Goal: Task Accomplishment & Management: Use online tool/utility

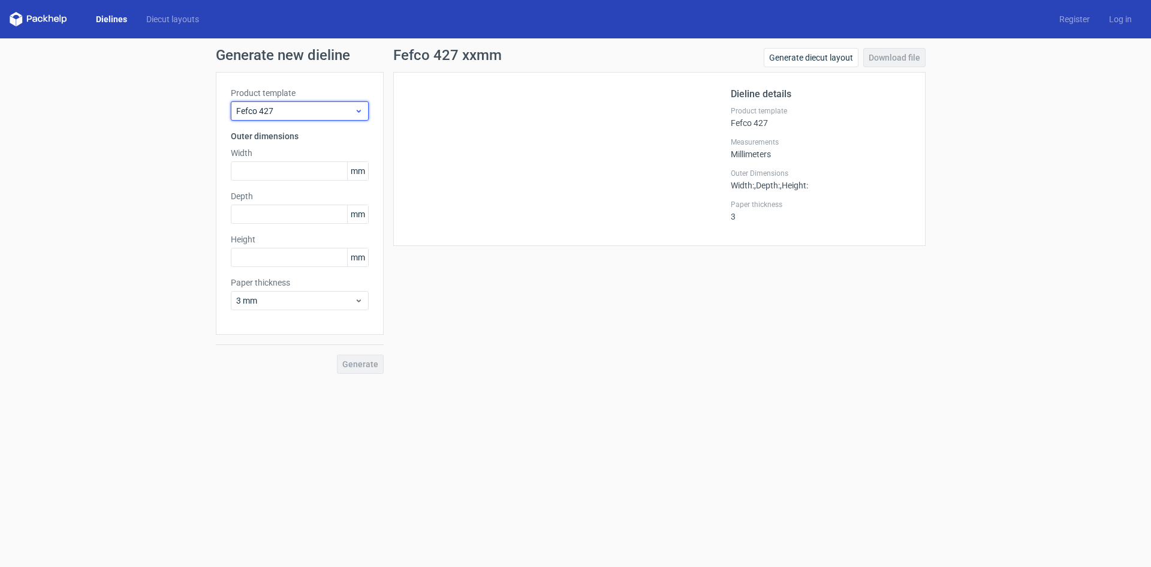
click at [320, 109] on span "Fefco 427" at bounding box center [295, 111] width 118 height 12
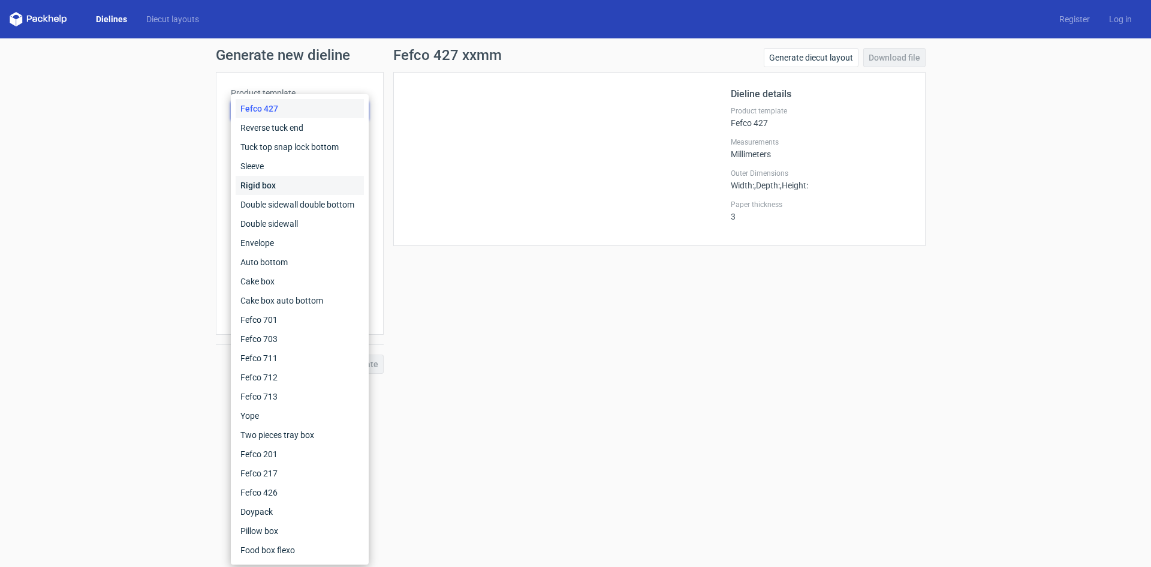
click at [260, 182] on div "Rigid box" at bounding box center [300, 185] width 128 height 19
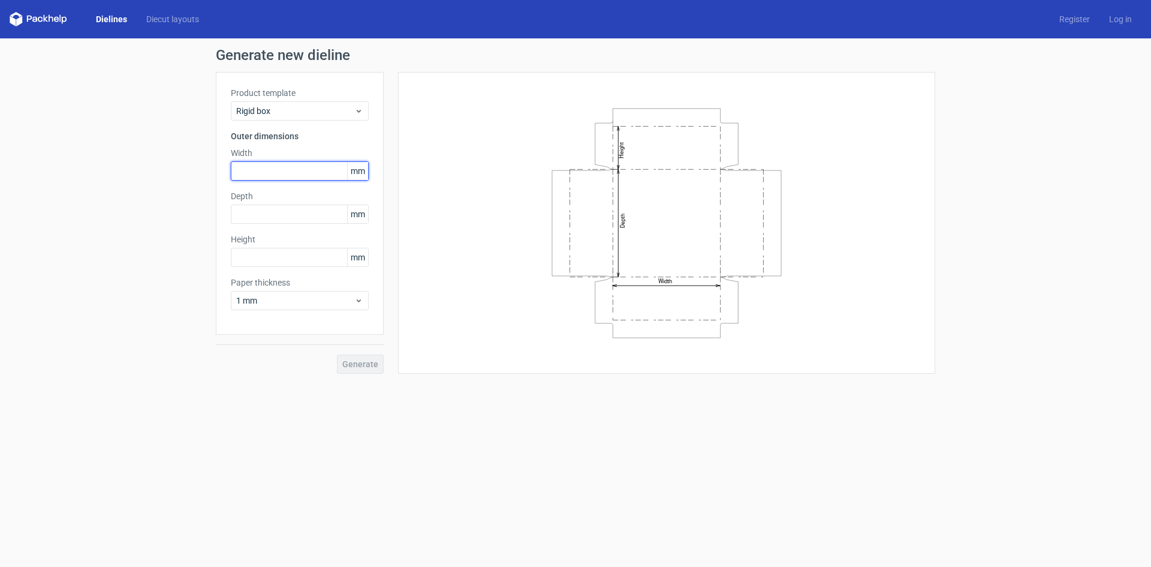
click at [278, 172] on input "text" at bounding box center [300, 170] width 138 height 19
type input "125"
type input "50"
drag, startPoint x: 363, startPoint y: 301, endPoint x: 351, endPoint y: 308, distance: 14.0
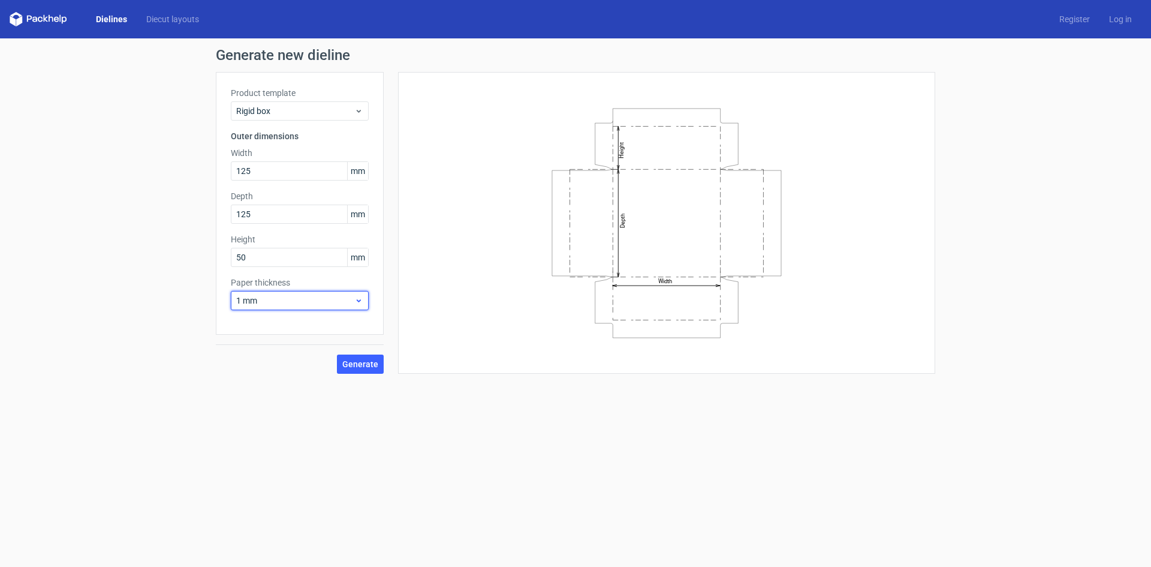
click at [362, 301] on icon at bounding box center [358, 301] width 9 height 10
drag, startPoint x: 253, startPoint y: 384, endPoint x: 279, endPoint y: 384, distance: 26.4
click at [256, 383] on div "1.5 mm" at bounding box center [300, 384] width 128 height 19
click at [359, 365] on span "Generate" at bounding box center [360, 364] width 36 height 8
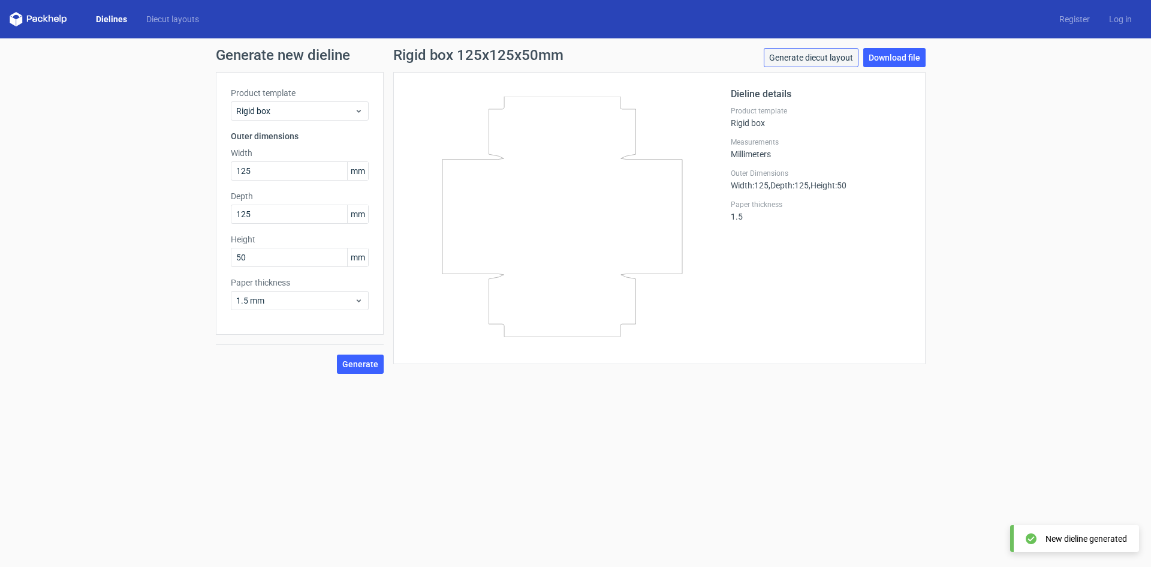
click at [820, 57] on link "Generate diecut layout" at bounding box center [811, 57] width 95 height 19
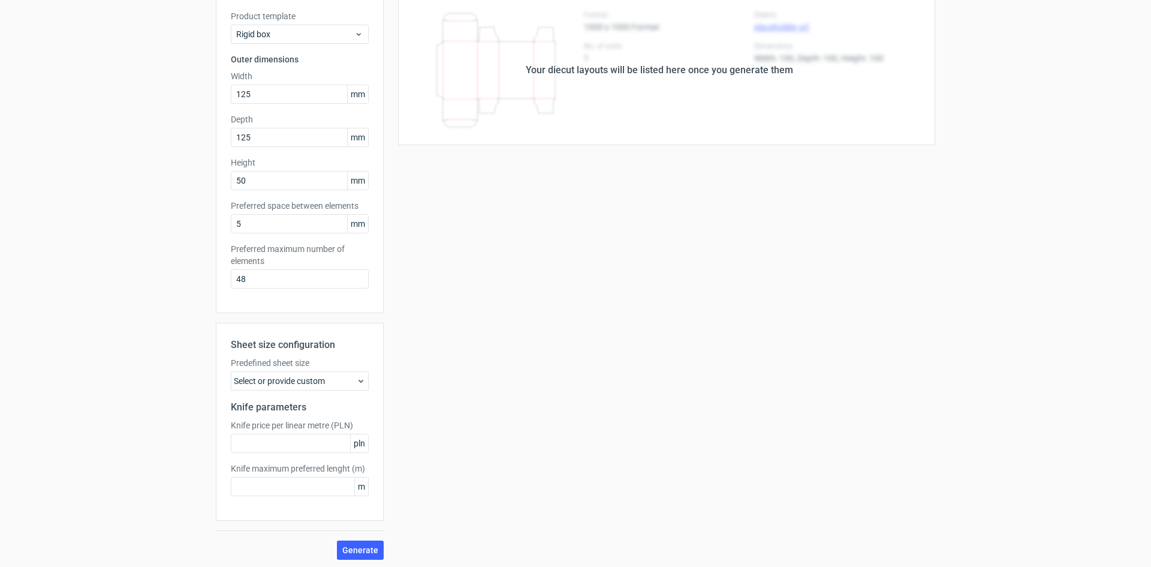
scroll to position [79, 0]
click at [295, 375] on div "Select or provide custom" at bounding box center [300, 378] width 138 height 19
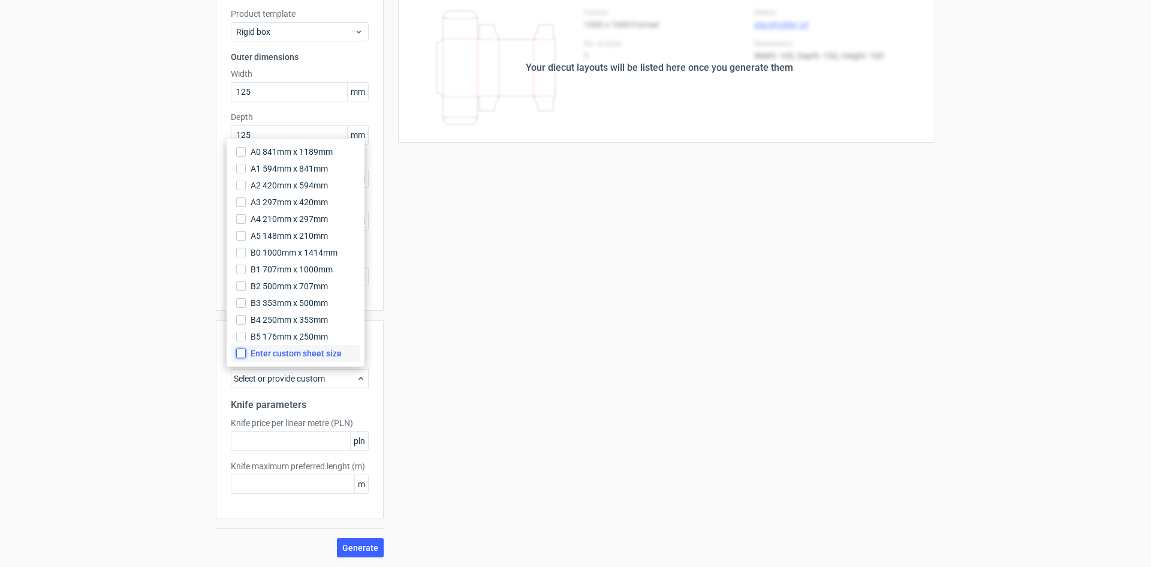
click at [244, 355] on input "Enter custom sheet size" at bounding box center [241, 353] width 10 height 10
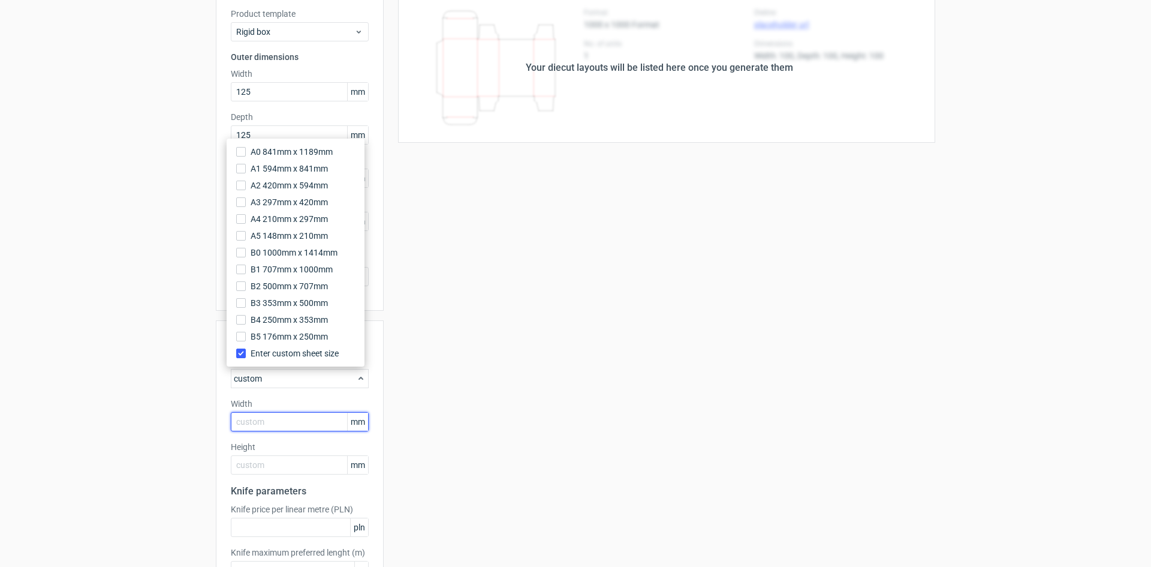
click at [266, 414] on input "text" at bounding box center [300, 421] width 138 height 19
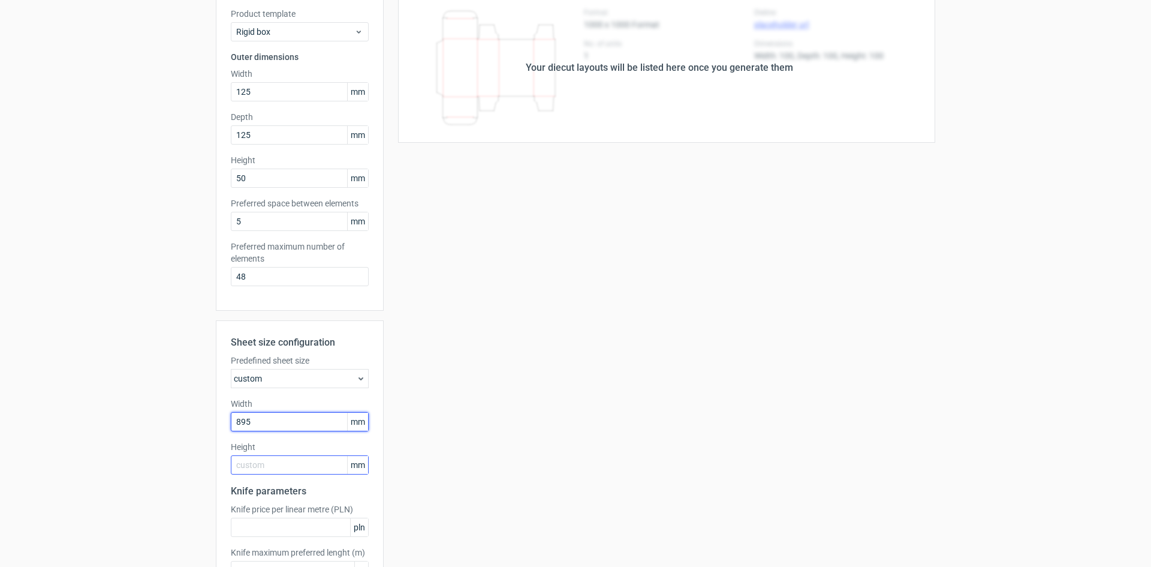
type input "895"
type input "625"
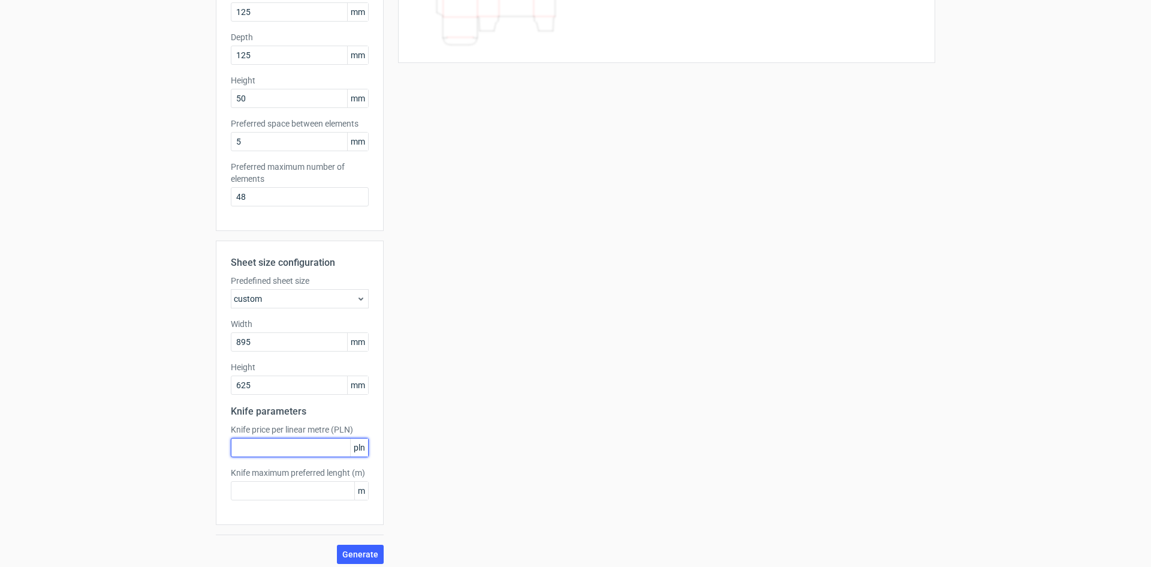
scroll to position [166, 0]
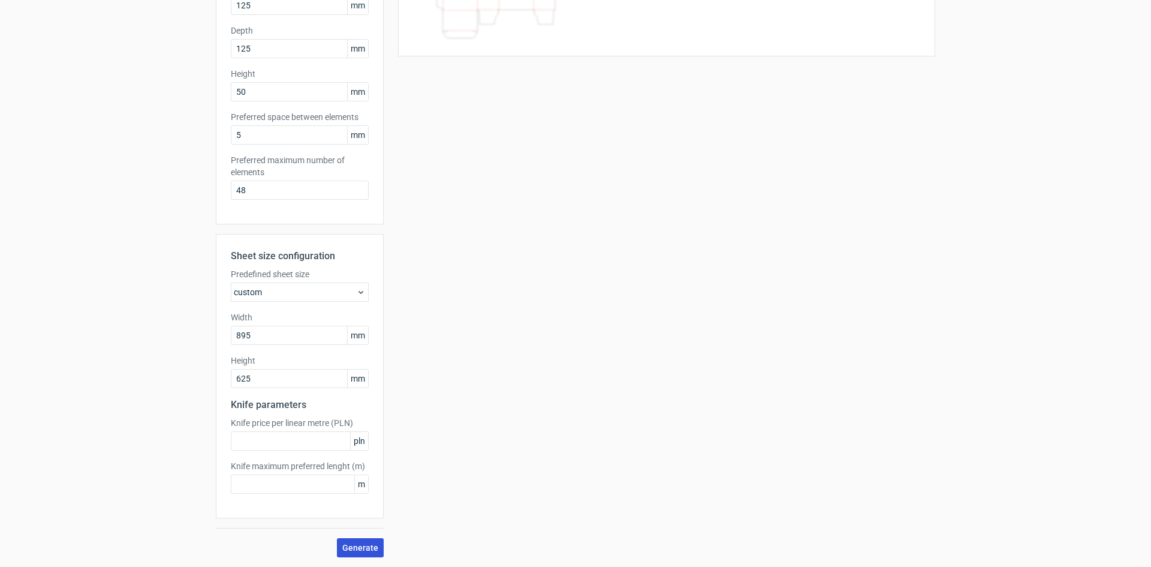
click at [360, 547] on span "Generate" at bounding box center [360, 547] width 36 height 8
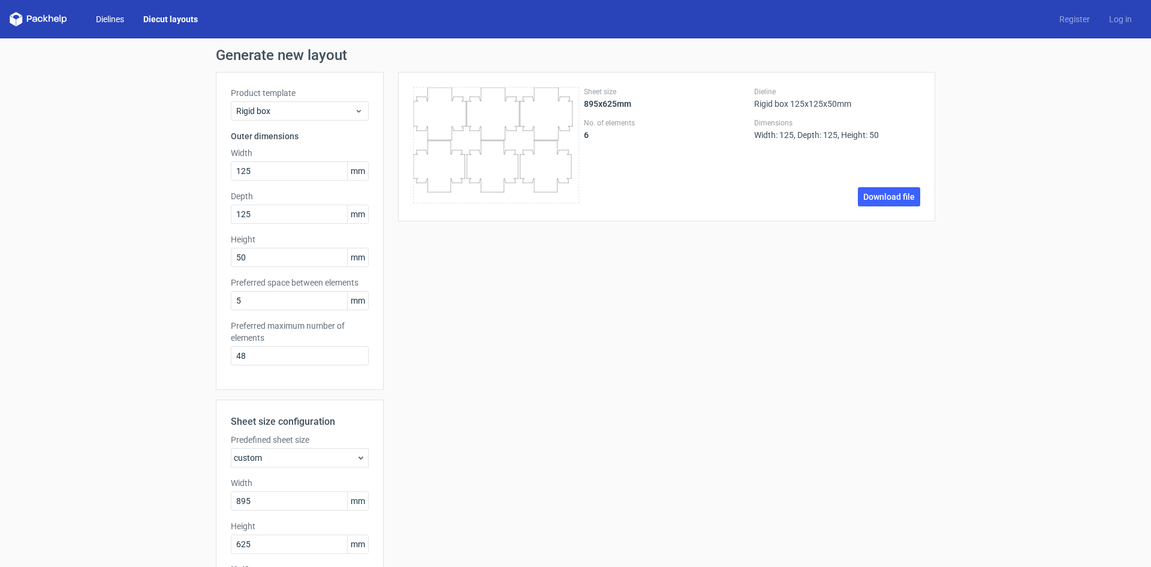
click at [115, 19] on link "Dielines" at bounding box center [109, 19] width 47 height 12
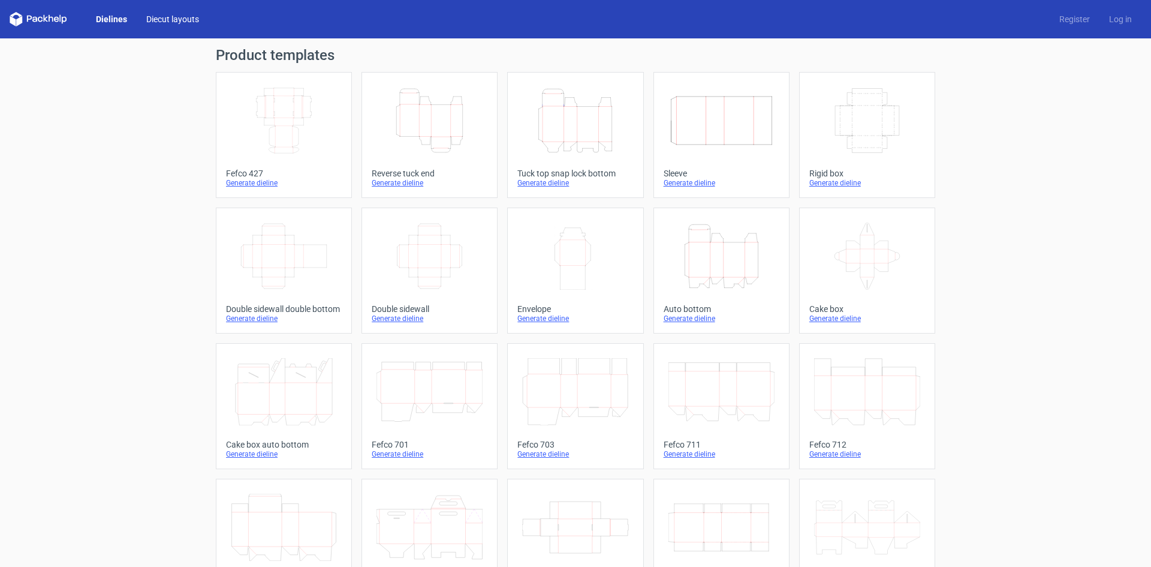
click at [174, 19] on link "Diecut layouts" at bounding box center [173, 19] width 72 height 12
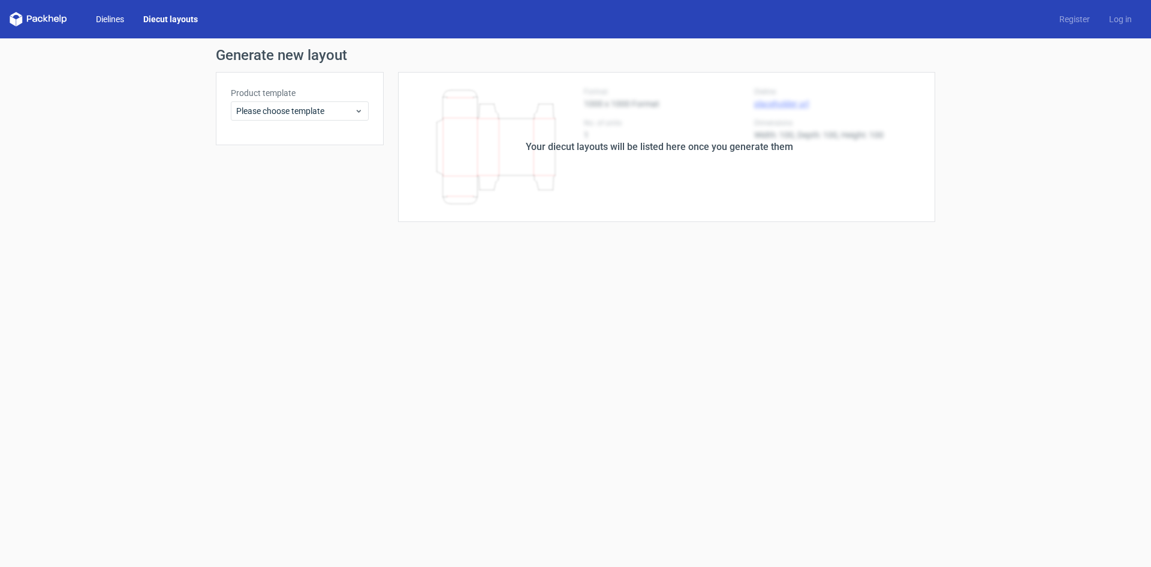
click at [95, 17] on link "Dielines" at bounding box center [109, 19] width 47 height 12
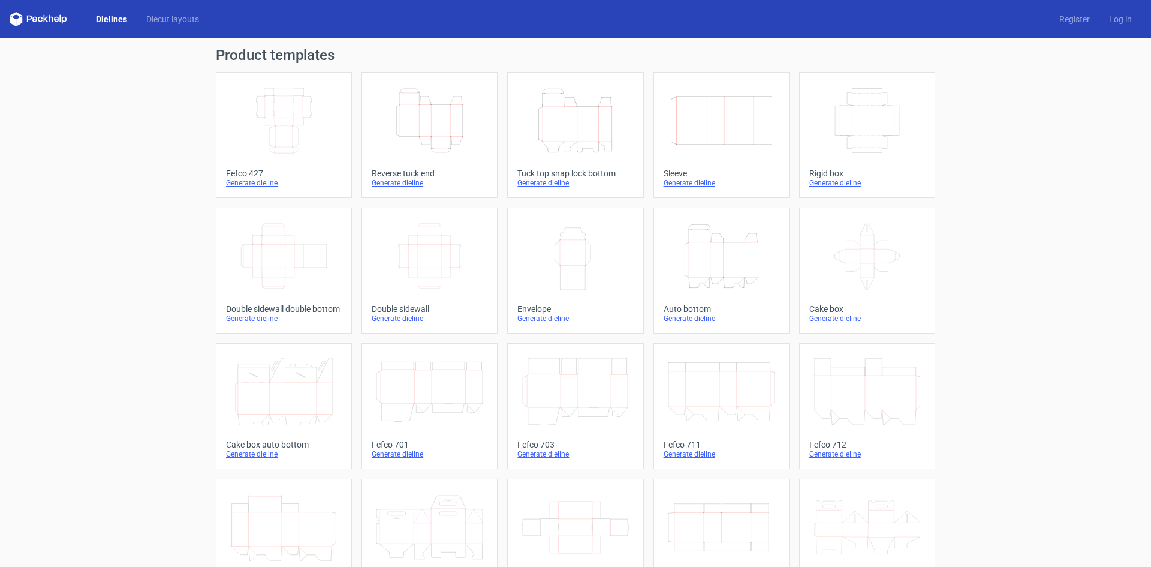
click at [868, 128] on icon "Width Depth Height" at bounding box center [867, 120] width 106 height 67
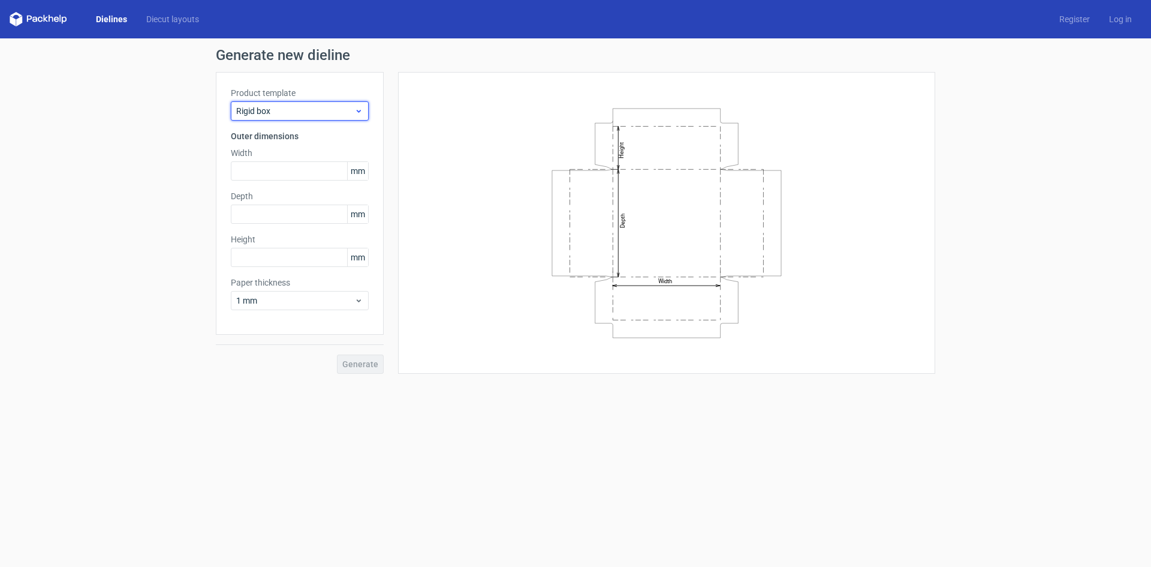
click at [314, 115] on span "Rigid box" at bounding box center [295, 111] width 118 height 12
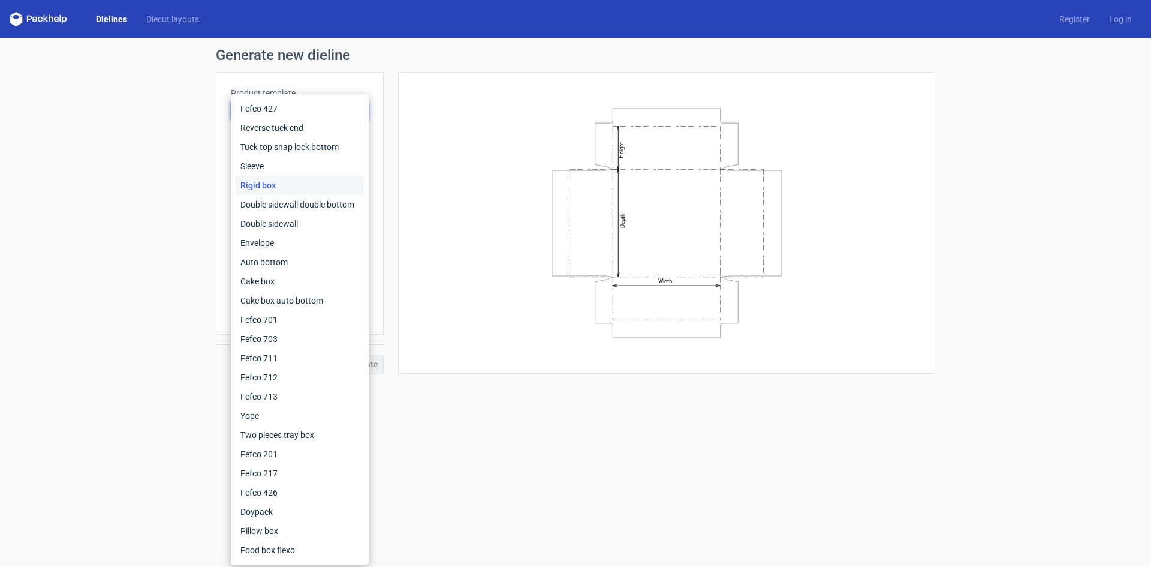
click at [350, 85] on div "Product template Rigid box Outer dimensions Width mm Depth mm Height mm Paper t…" at bounding box center [300, 203] width 168 height 263
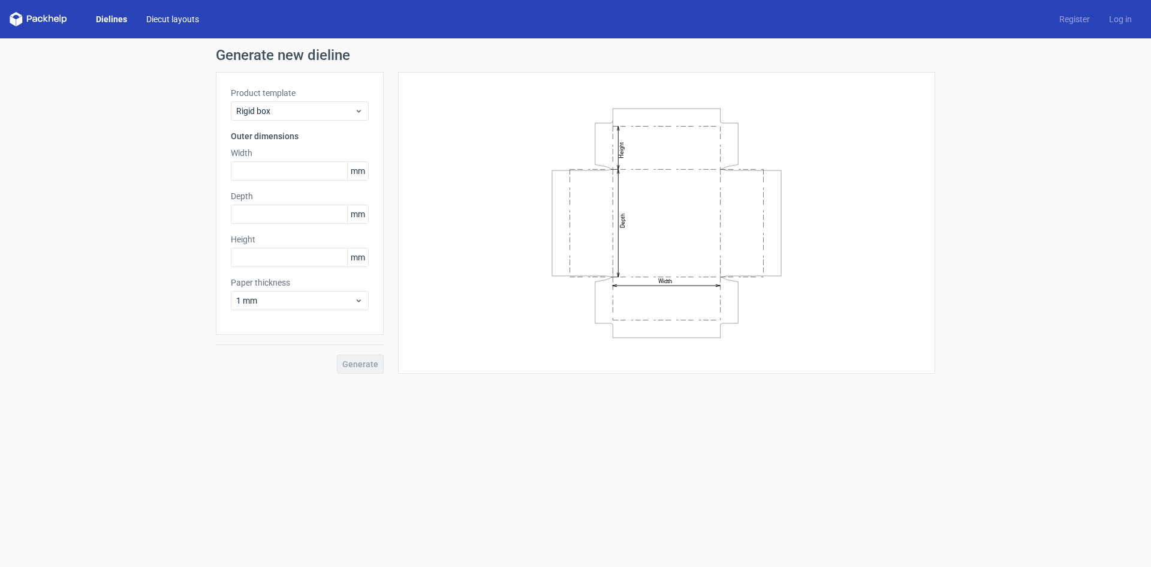
click at [169, 16] on link "Diecut layouts" at bounding box center [173, 19] width 72 height 12
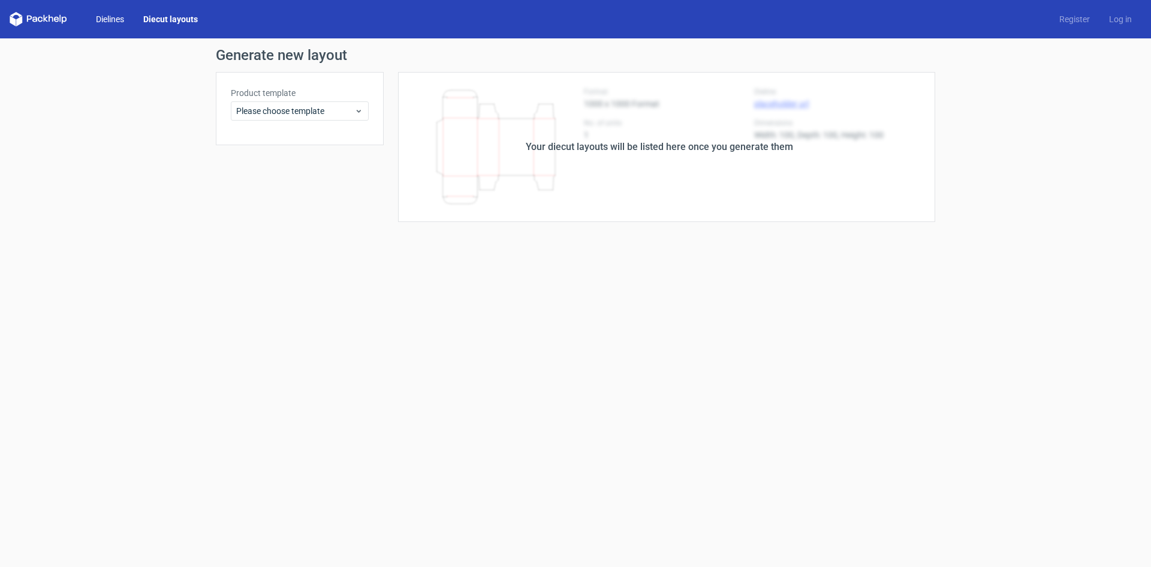
click at [103, 20] on link "Dielines" at bounding box center [109, 19] width 47 height 12
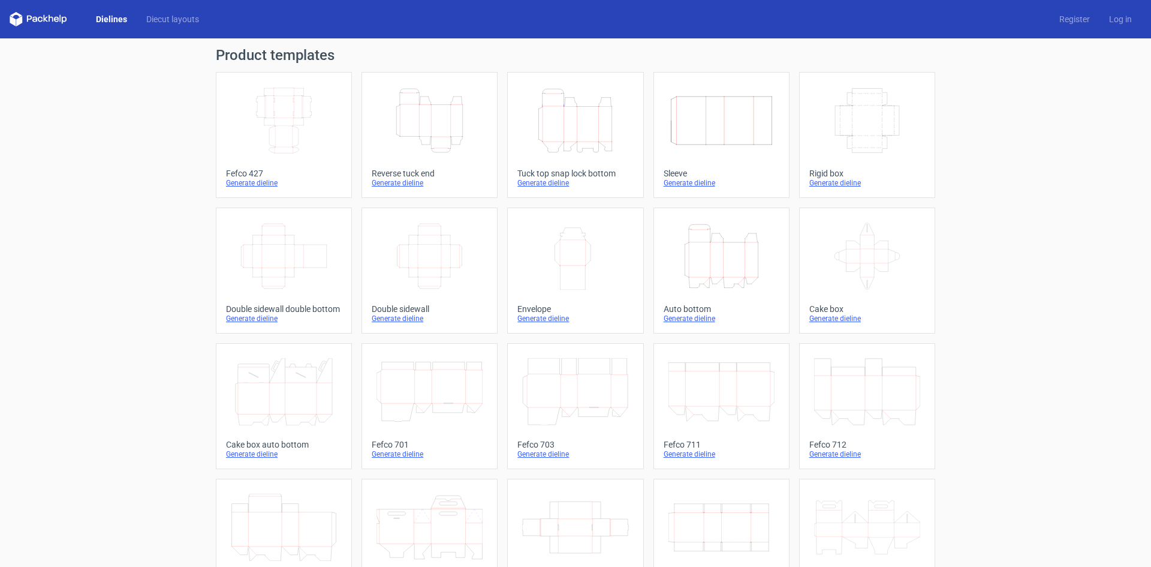
click at [878, 137] on icon "Width Depth Height" at bounding box center [867, 120] width 106 height 67
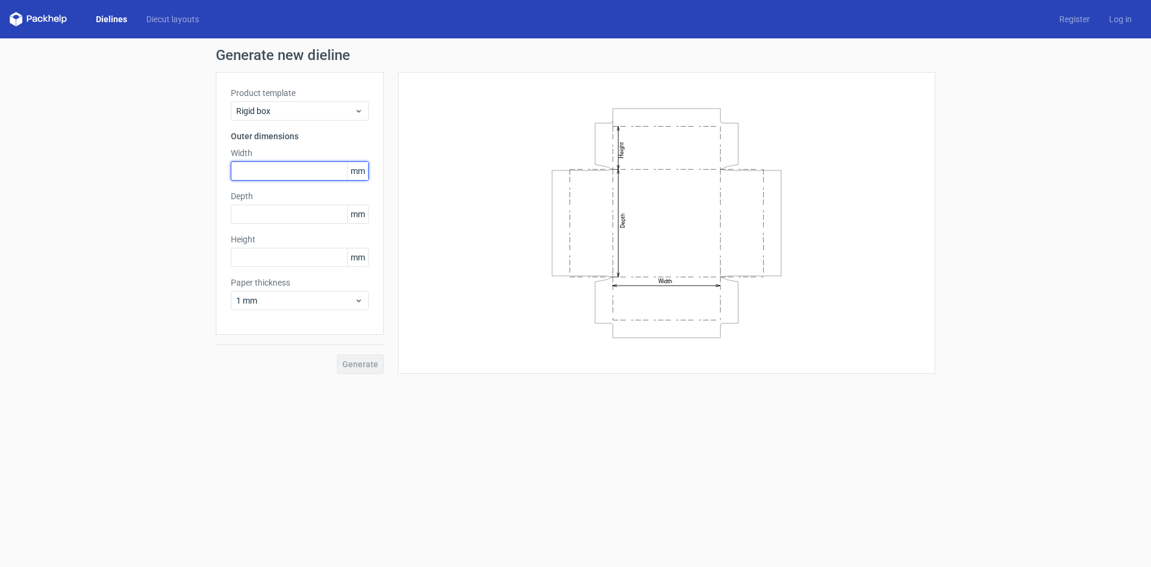
click at [270, 176] on input "text" at bounding box center [300, 170] width 138 height 19
type input "130"
type input "51"
click at [323, 304] on span "1 mm" at bounding box center [295, 300] width 118 height 12
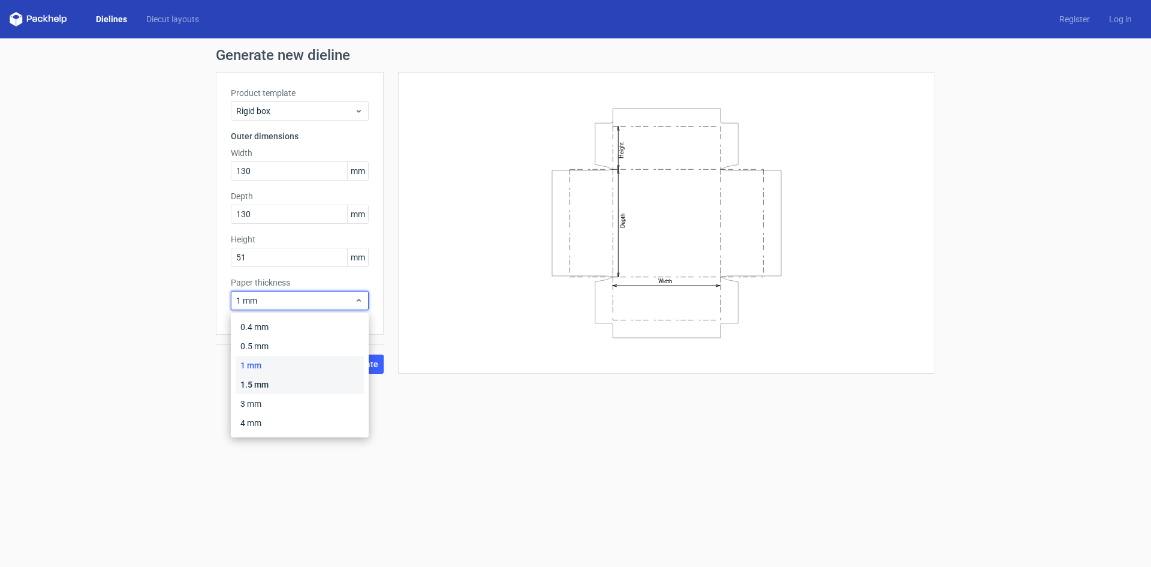
click at [264, 383] on div "1.5 mm" at bounding box center [300, 384] width 128 height 19
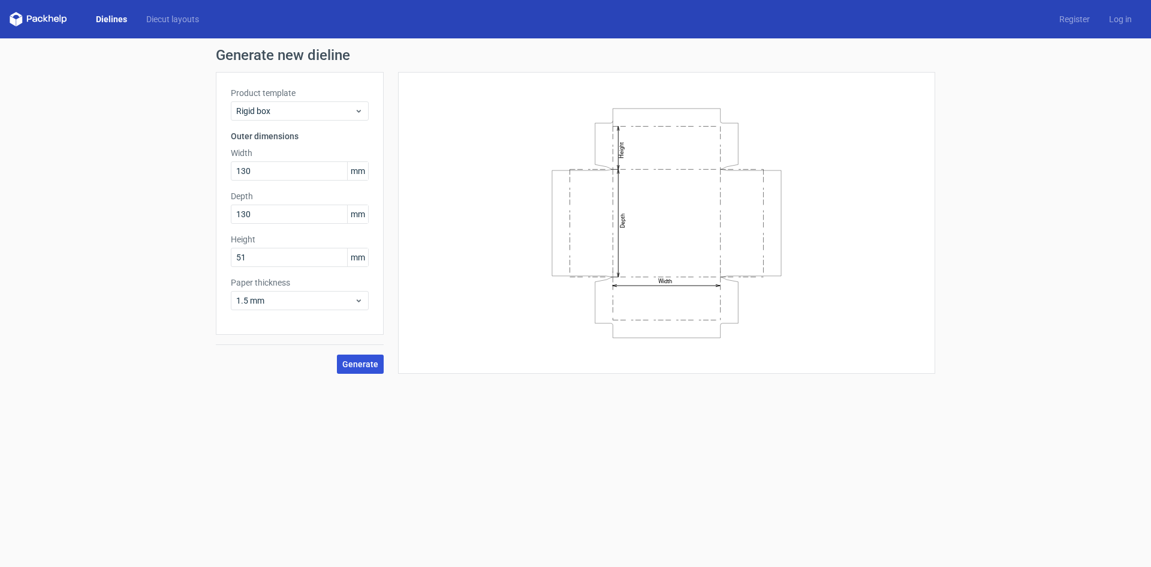
click at [371, 366] on span "Generate" at bounding box center [360, 364] width 36 height 8
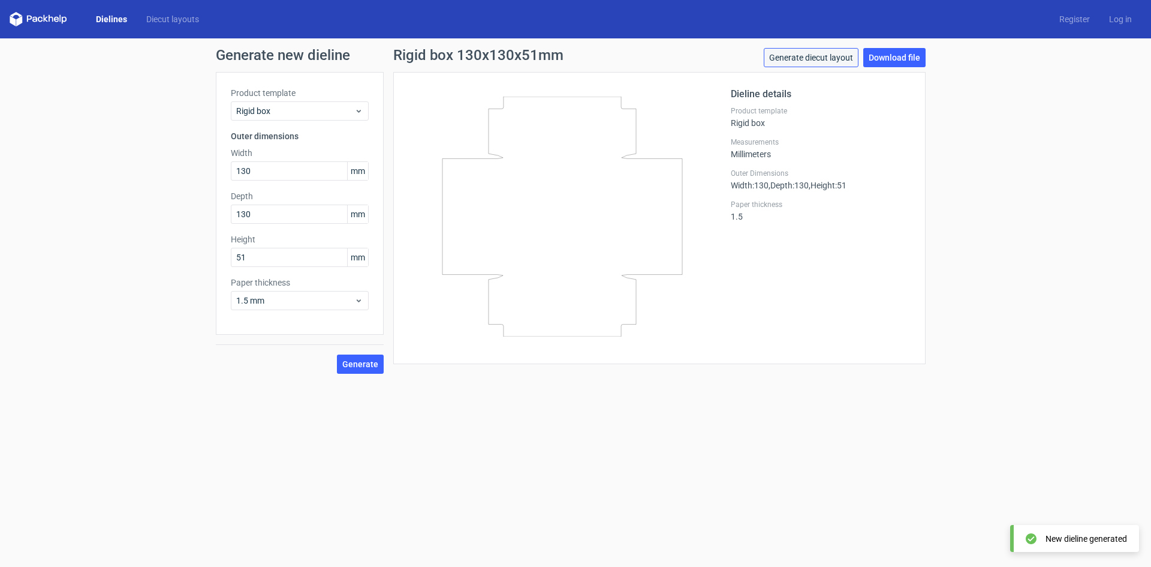
click at [834, 57] on link "Generate diecut layout" at bounding box center [811, 57] width 95 height 19
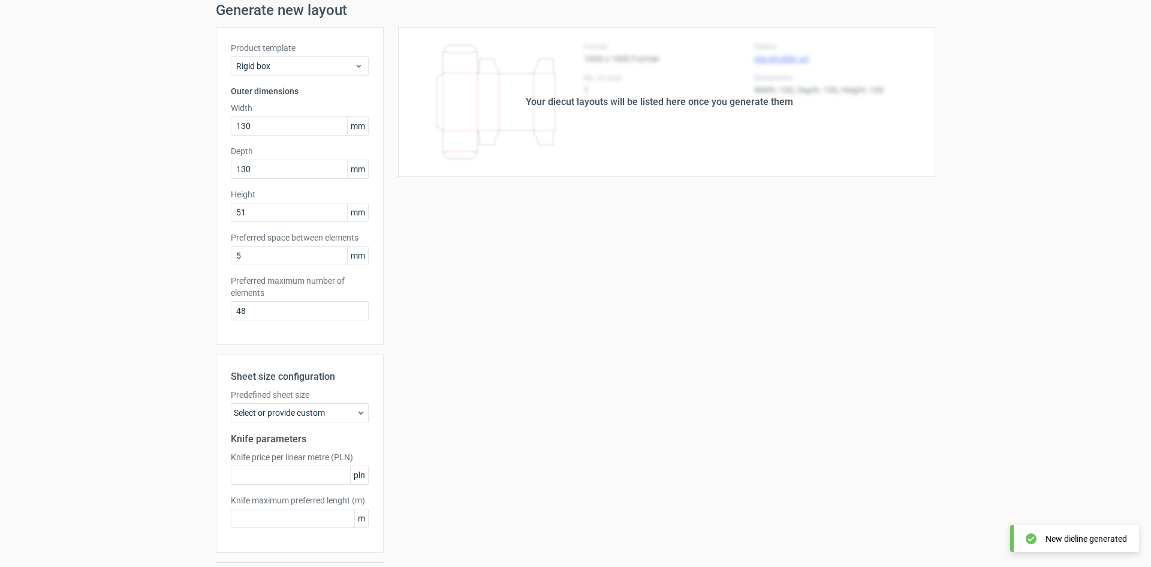
scroll to position [79, 0]
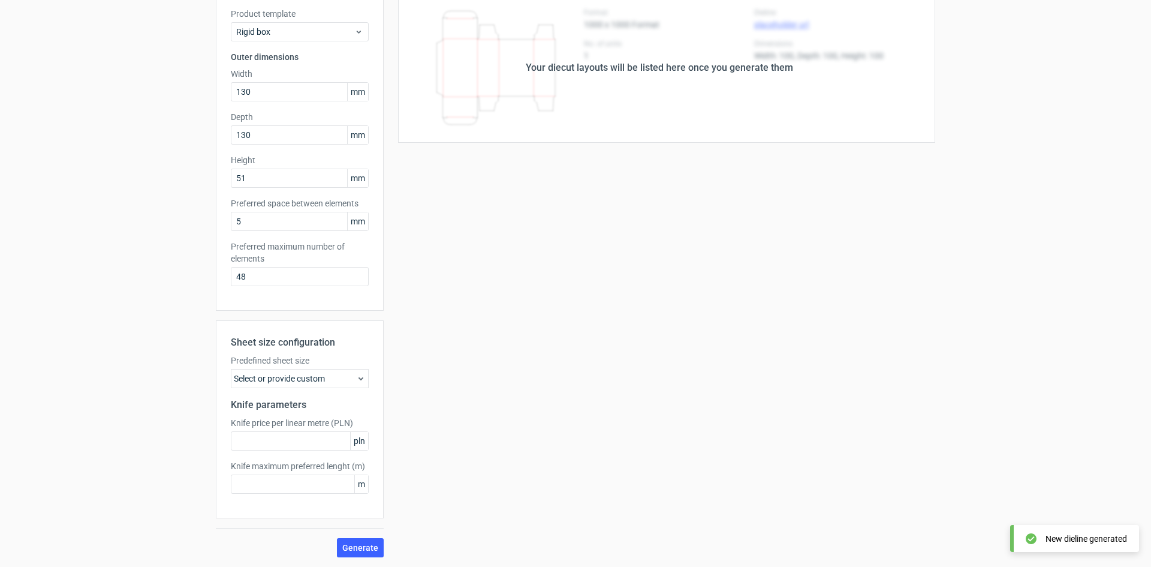
click at [276, 381] on div "Select or provide custom" at bounding box center [300, 378] width 138 height 19
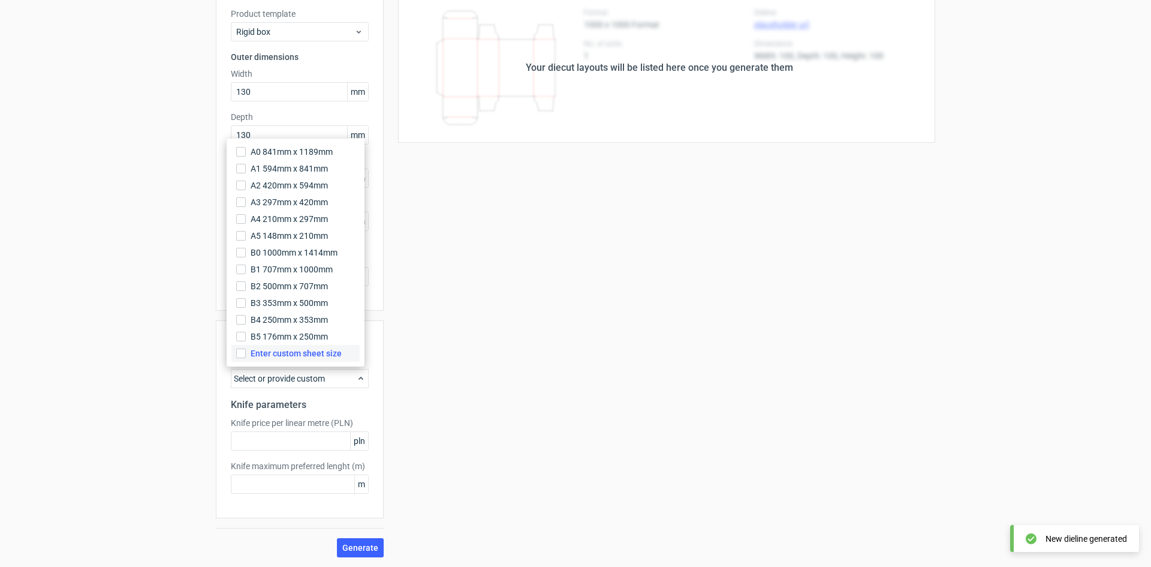
click at [270, 355] on span "Enter custom sheet size" at bounding box center [296, 353] width 91 height 12
click at [246, 355] on input "Enter custom sheet size" at bounding box center [241, 353] width 10 height 10
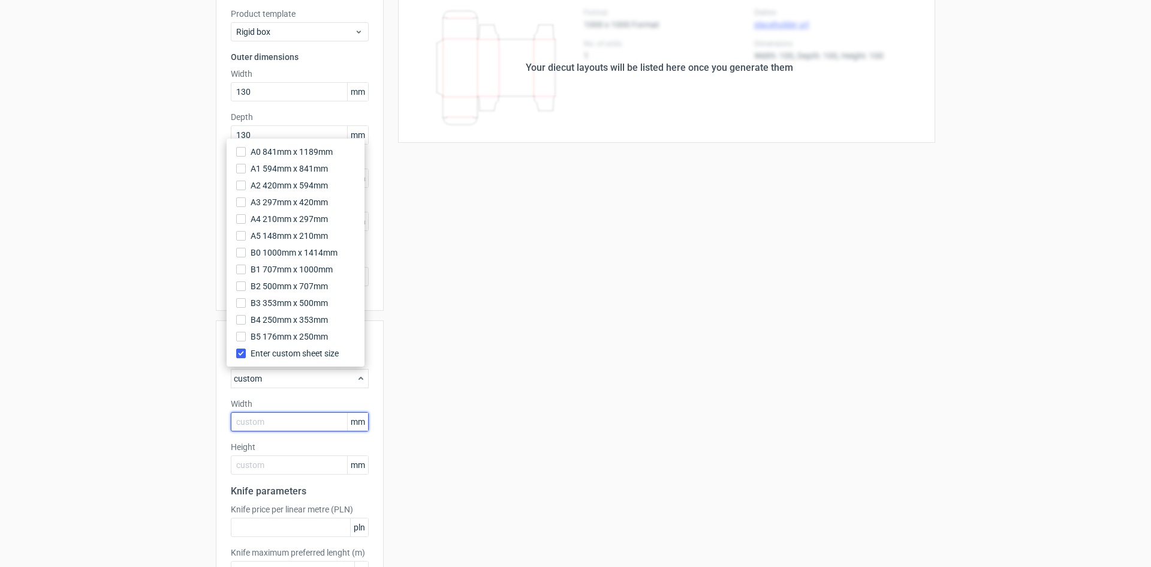
click at [289, 425] on input "text" at bounding box center [300, 421] width 138 height 19
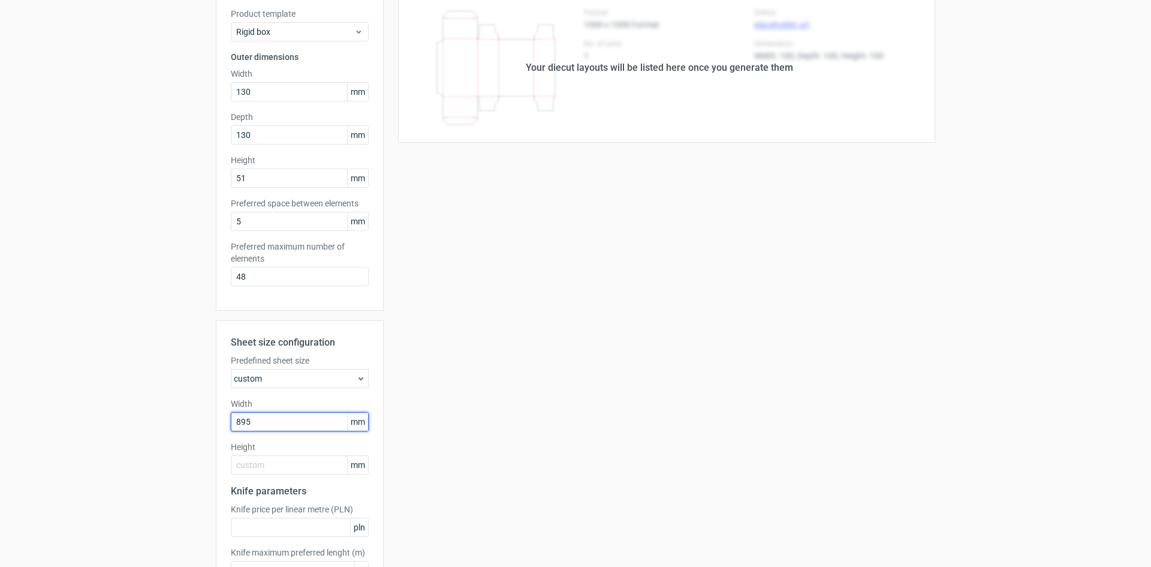
type input "895"
type input "625"
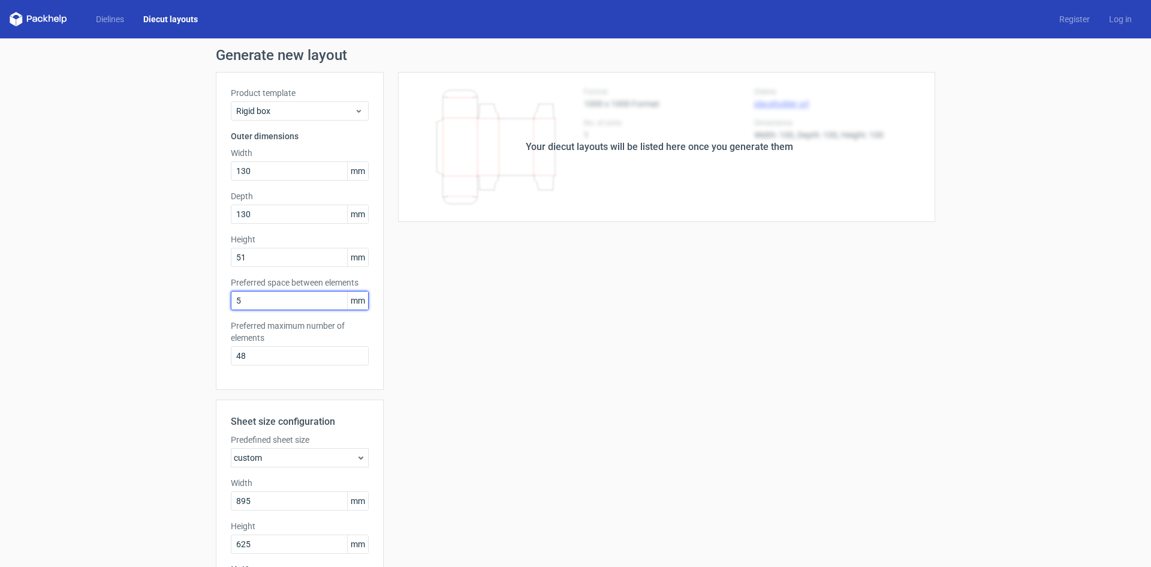
drag, startPoint x: 239, startPoint y: 300, endPoint x: 211, endPoint y: 302, distance: 27.6
click at [216, 302] on div "Product template Rigid box Outer dimensions Width 130 mm Depth 130 mm Height 51…" at bounding box center [300, 231] width 168 height 318
type input "0"
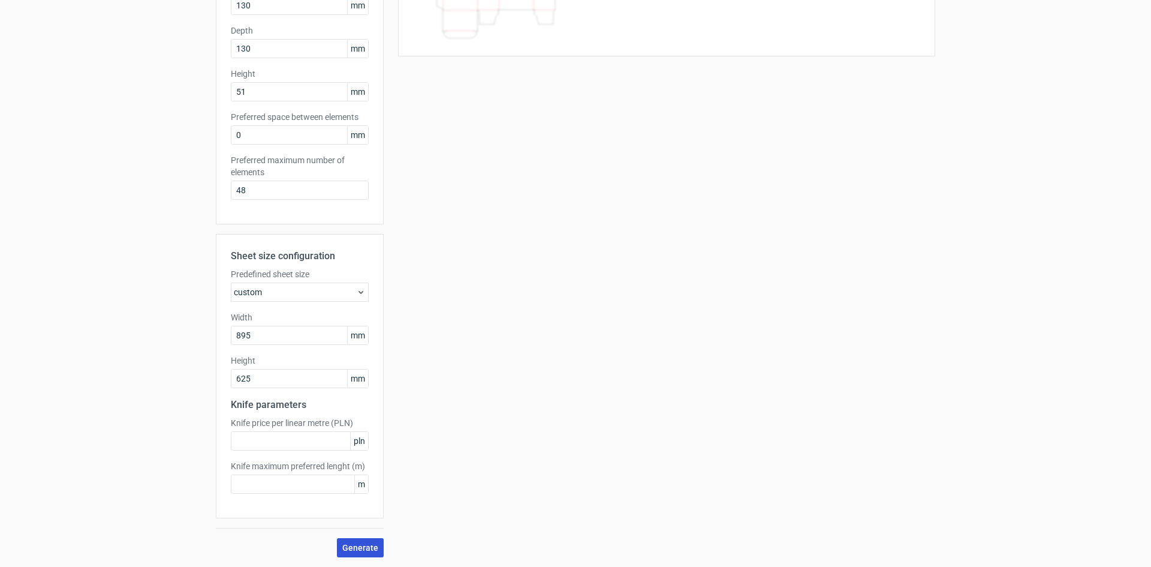
click at [360, 546] on span "Generate" at bounding box center [360, 547] width 36 height 8
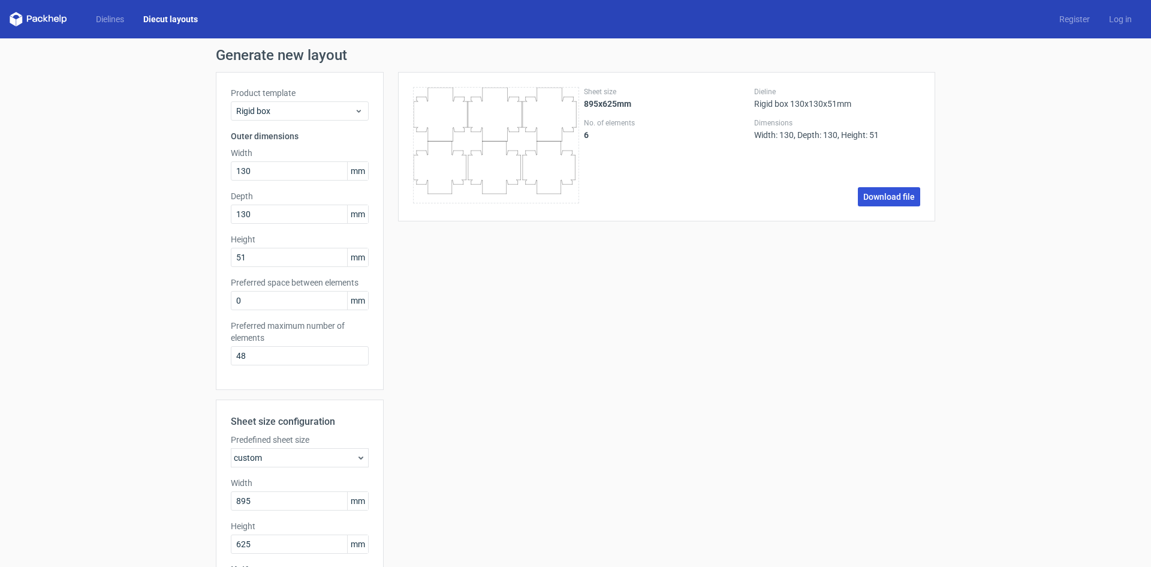
click at [866, 199] on link "Download file" at bounding box center [889, 196] width 62 height 19
